Goal: Information Seeking & Learning: Understand process/instructions

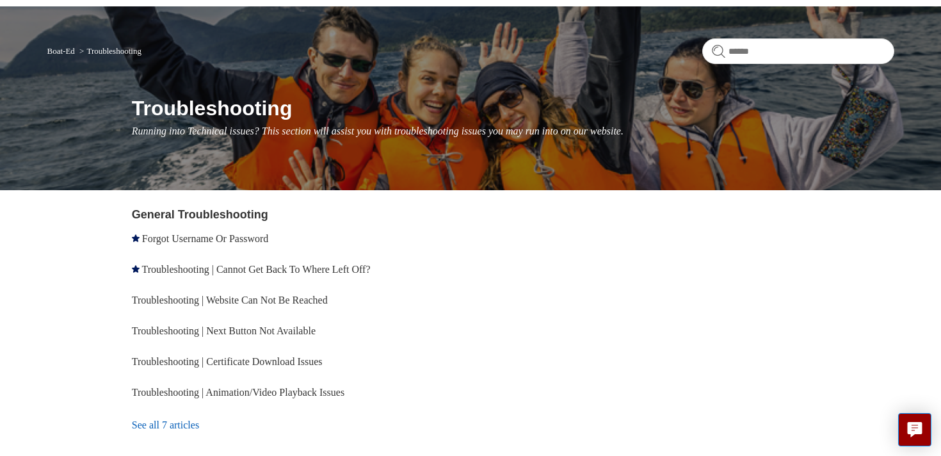
scroll to position [161, 0]
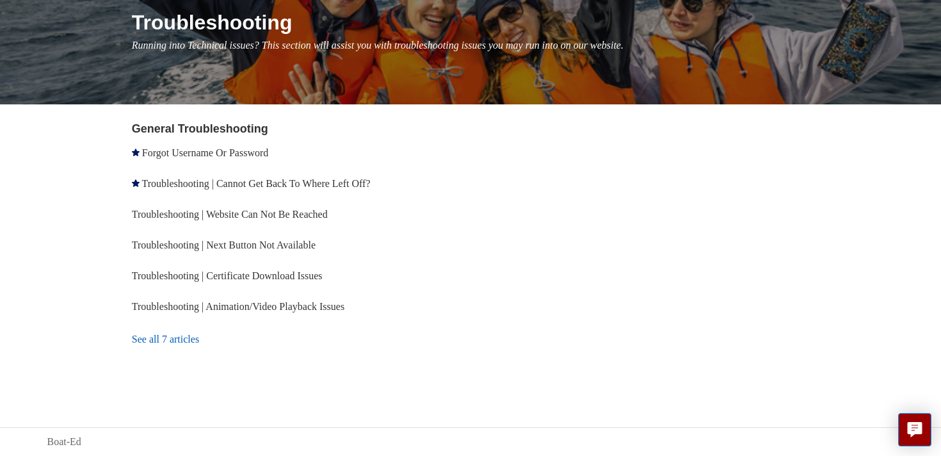
click at [182, 341] on link "See all 7 articles" at bounding box center [303, 339] width 343 height 35
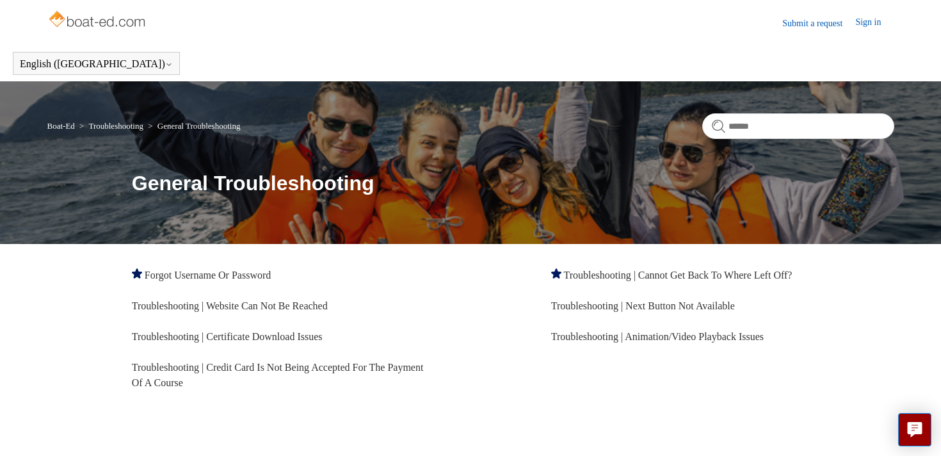
scroll to position [30, 0]
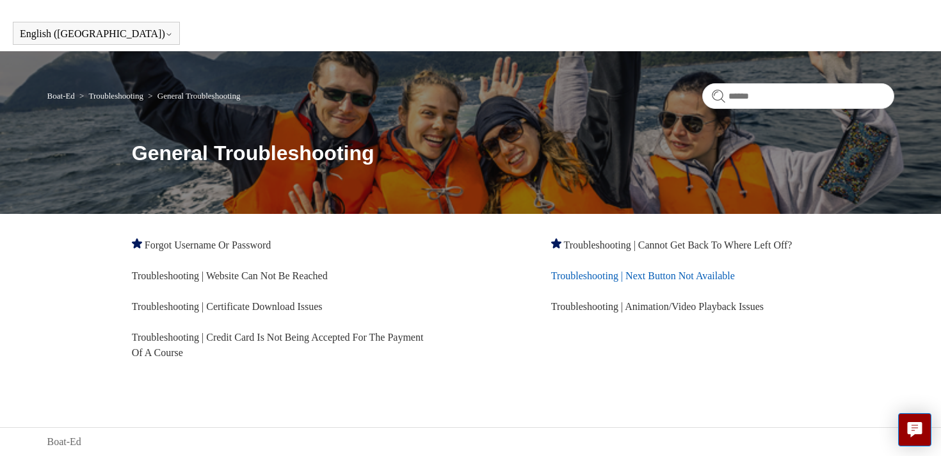
click at [678, 275] on link "Troubleshooting | Next Button Not Available" at bounding box center [643, 275] width 184 height 11
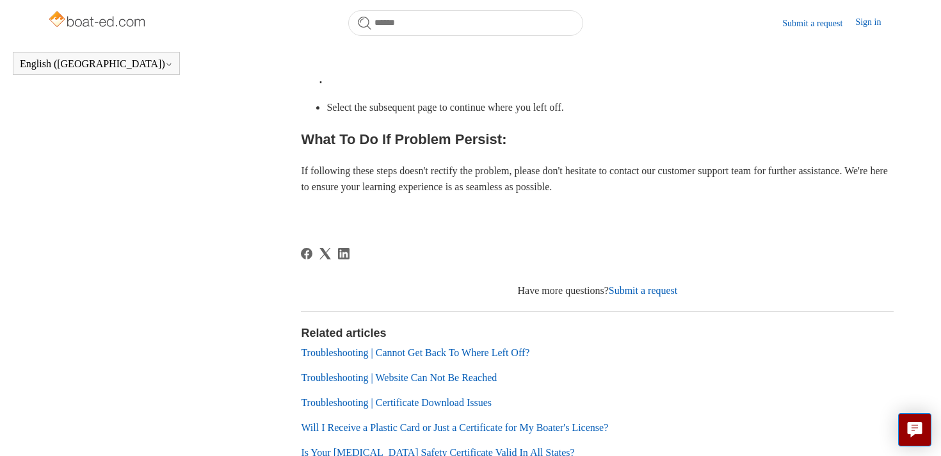
scroll to position [597, 0]
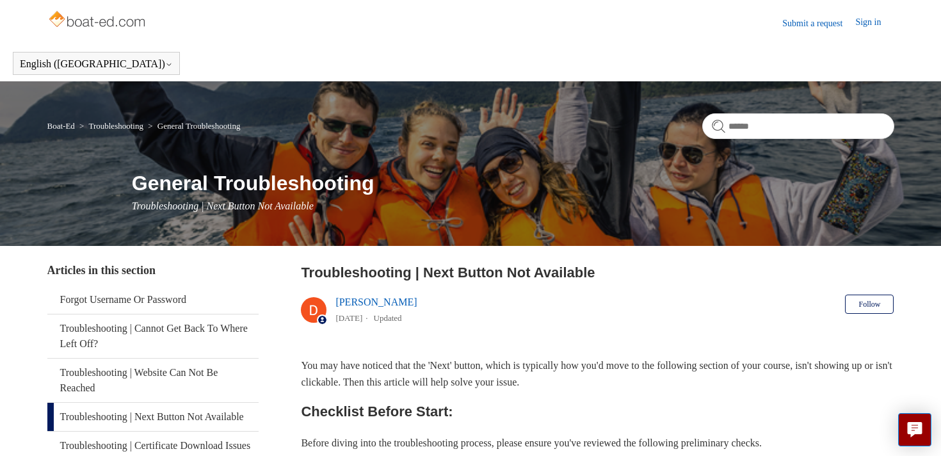
scroll to position [561, 0]
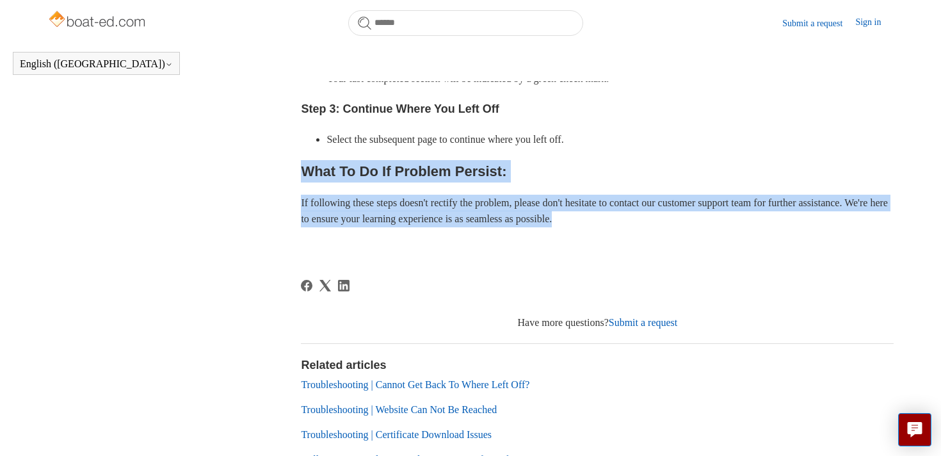
drag, startPoint x: 705, startPoint y: 214, endPoint x: 646, endPoint y: 159, distance: 80.6
click at [646, 159] on div "You may have noticed that the 'Next' button, which is typically how you'd move …" at bounding box center [597, 6] width 593 height 493
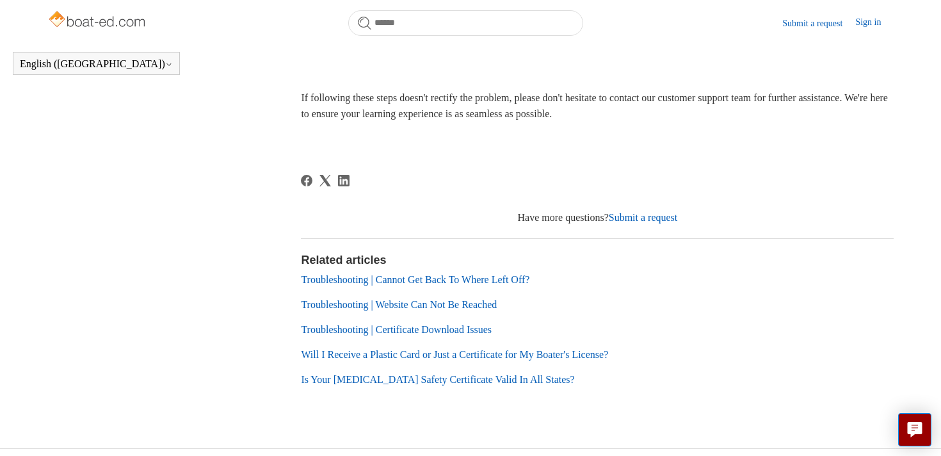
scroll to position [671, 0]
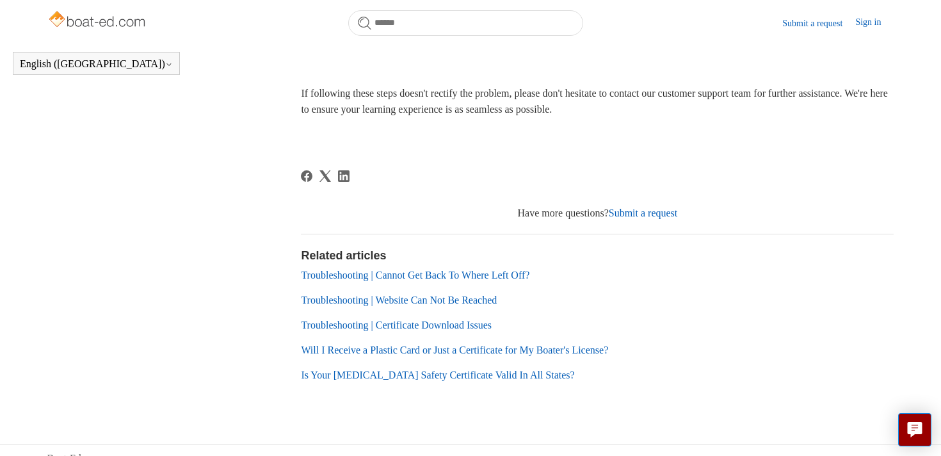
click at [484, 299] on link "Troubleshooting | Website Can Not Be Reached" at bounding box center [399, 299] width 196 height 11
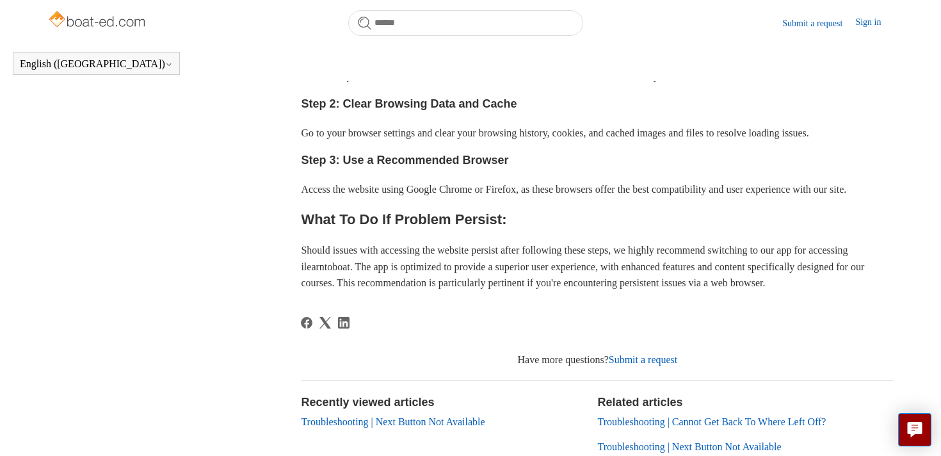
scroll to position [508, 0]
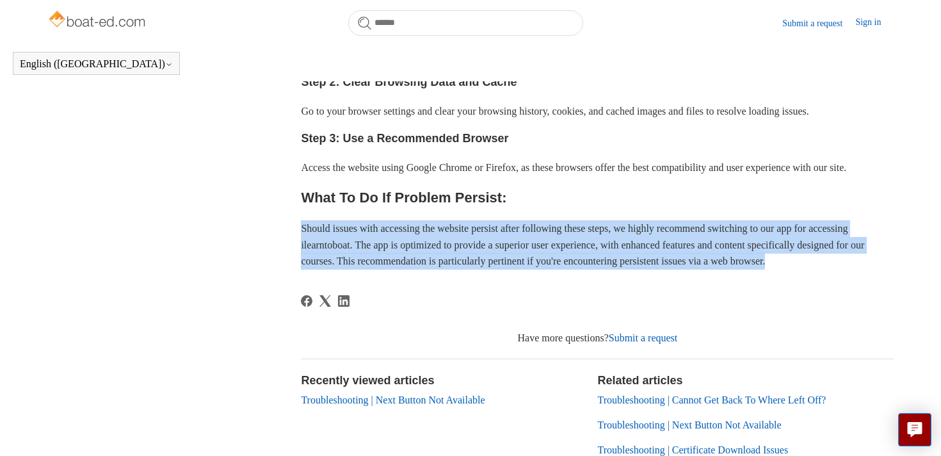
drag, startPoint x: 559, startPoint y: 304, endPoint x: 553, endPoint y: 241, distance: 63.0
click at [553, 241] on article "Troubleshooting | Website Can Not Be Reached [PERSON_NAME] [DATE] Updated Follo…" at bounding box center [597, 131] width 593 height 827
click at [553, 241] on div "Encountering issues with reaching the website can be frustrating. To address th…" at bounding box center [597, 42] width 593 height 456
drag, startPoint x: 553, startPoint y: 243, endPoint x: 559, endPoint y: 339, distance: 96.8
click at [559, 339] on article "Troubleshooting | Website Can Not Be Reached [PERSON_NAME] [DATE] Updated Follo…" at bounding box center [597, 131] width 593 height 827
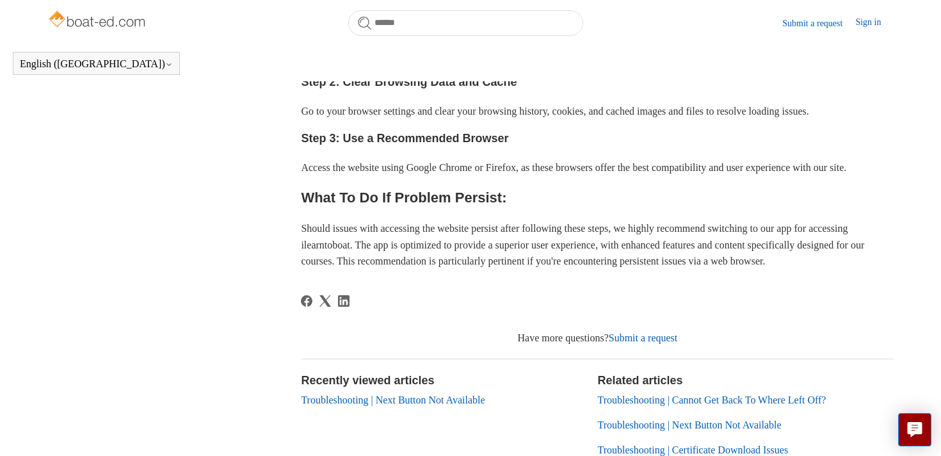
click at [558, 324] on div at bounding box center [597, 309] width 593 height 29
